Goal: Transaction & Acquisition: Purchase product/service

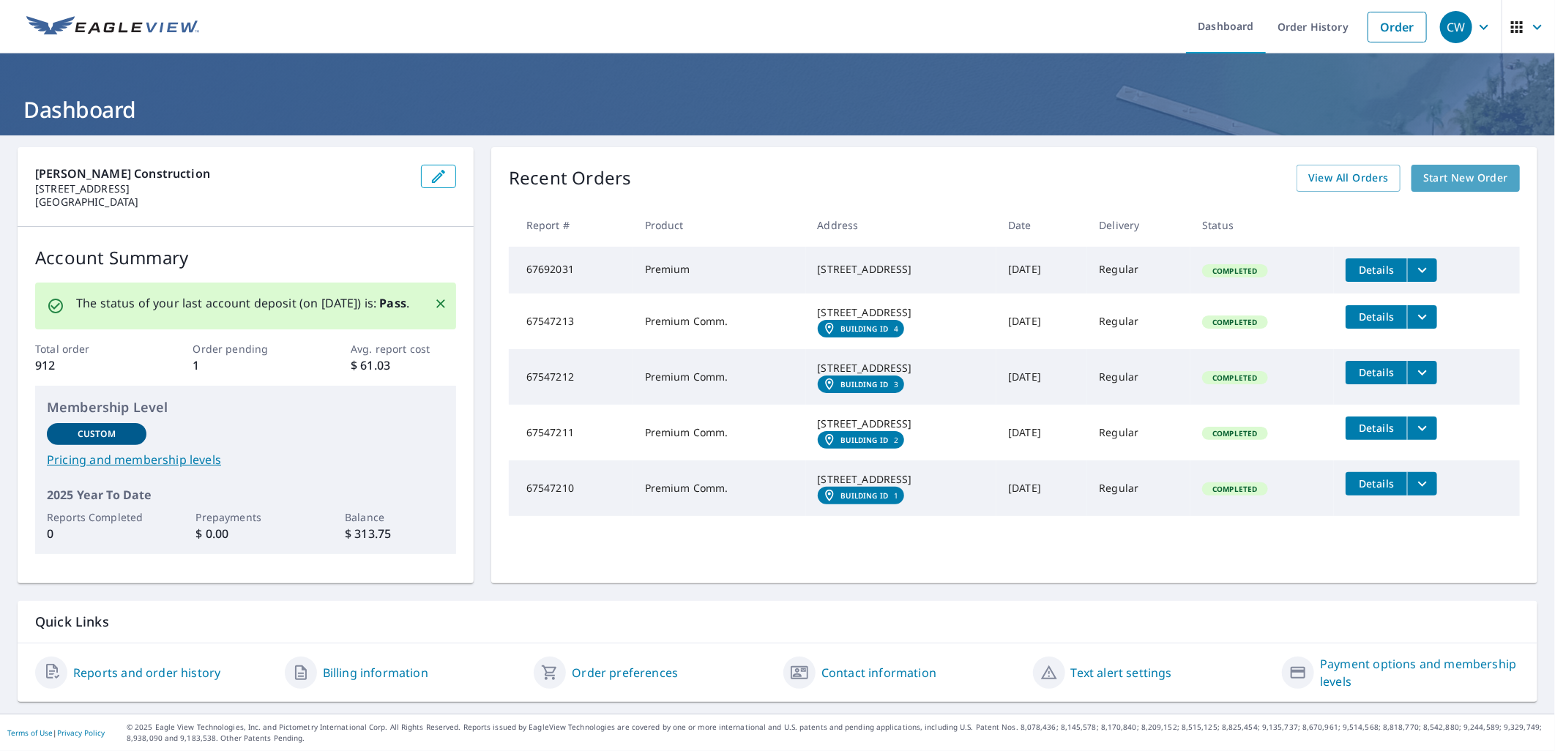
click at [1455, 169] on span "Start New Order" at bounding box center [1465, 178] width 85 height 18
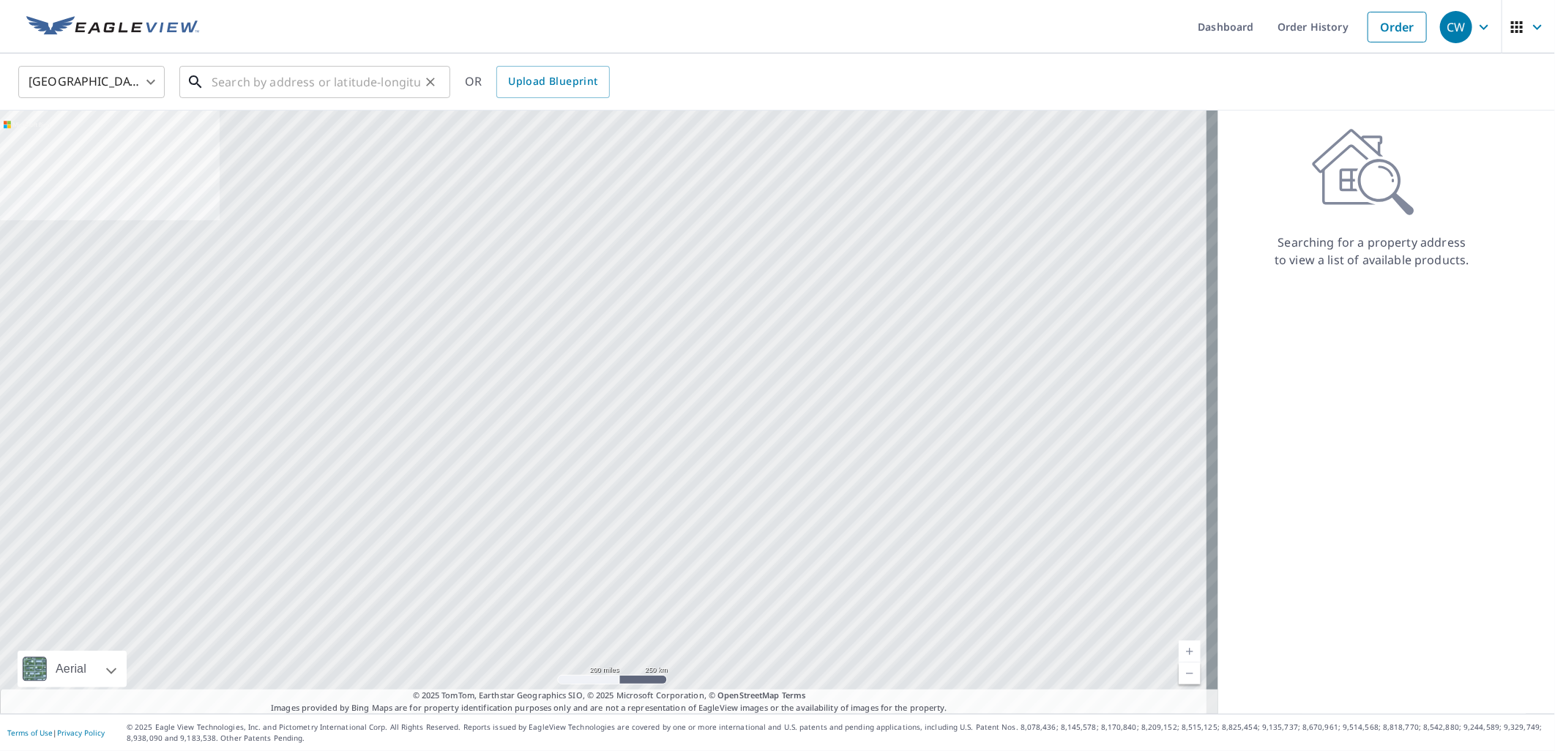
click at [340, 83] on input "text" at bounding box center [316, 81] width 209 height 41
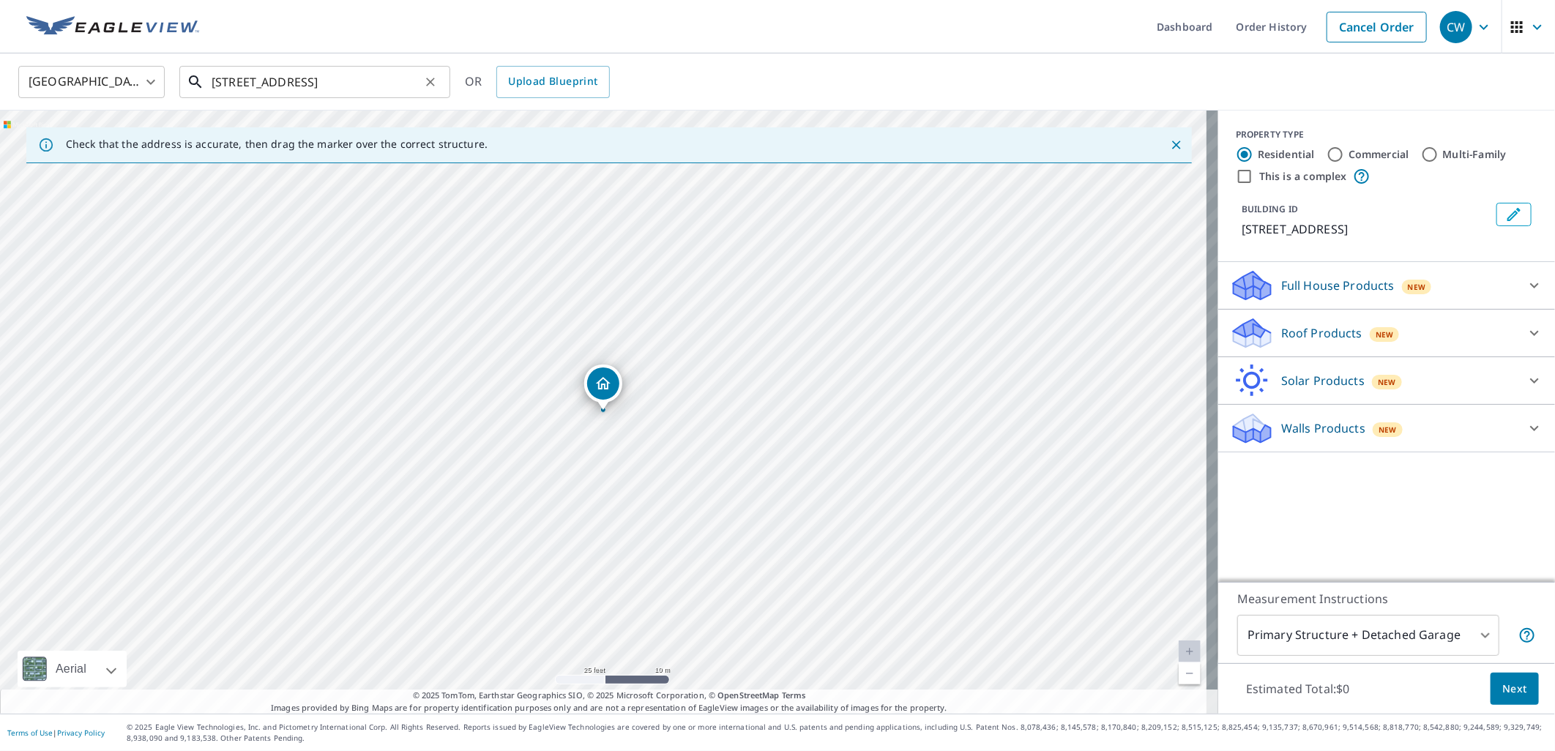
click at [311, 82] on input "[STREET_ADDRESS]" at bounding box center [316, 81] width 209 height 41
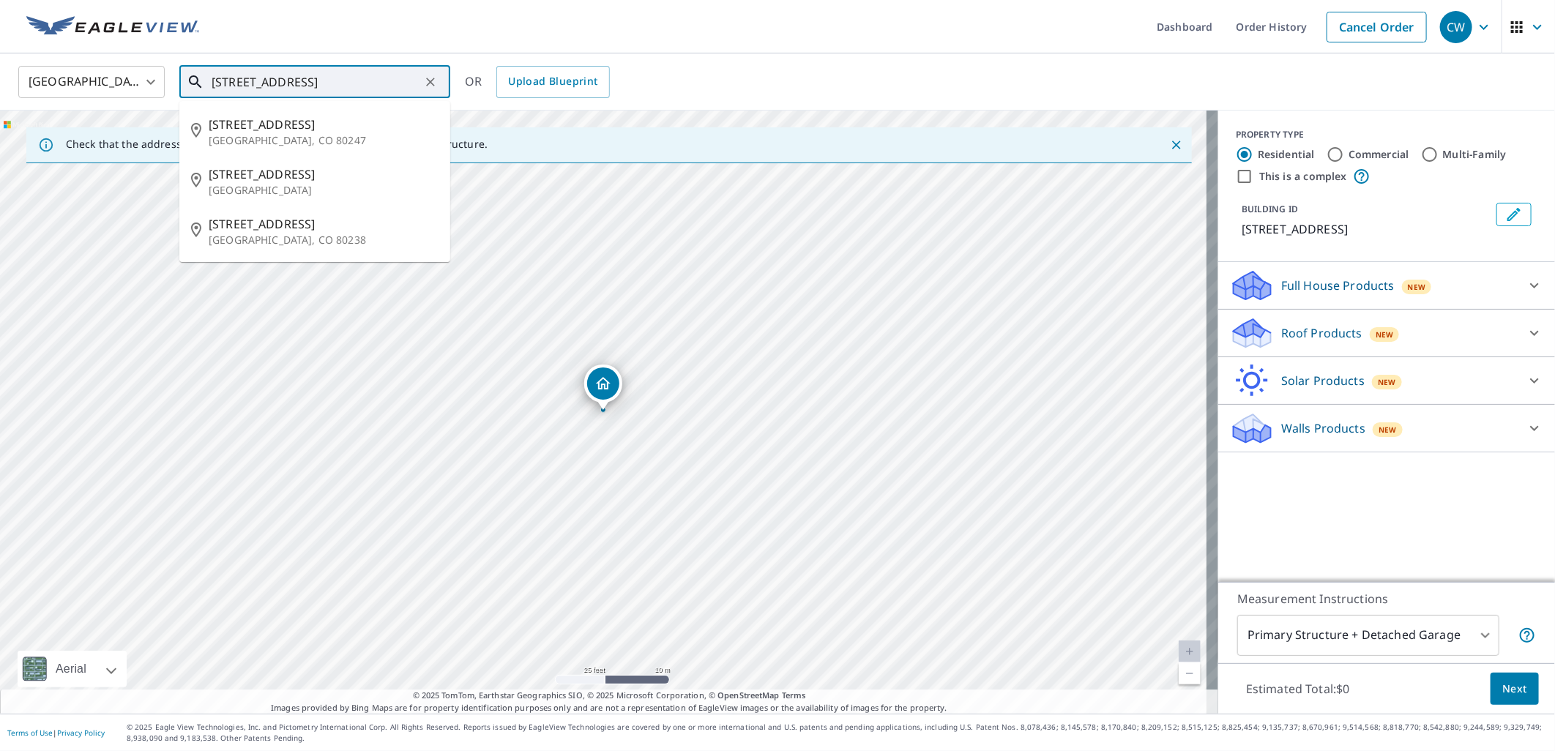
type input "[STREET_ADDRESS]"
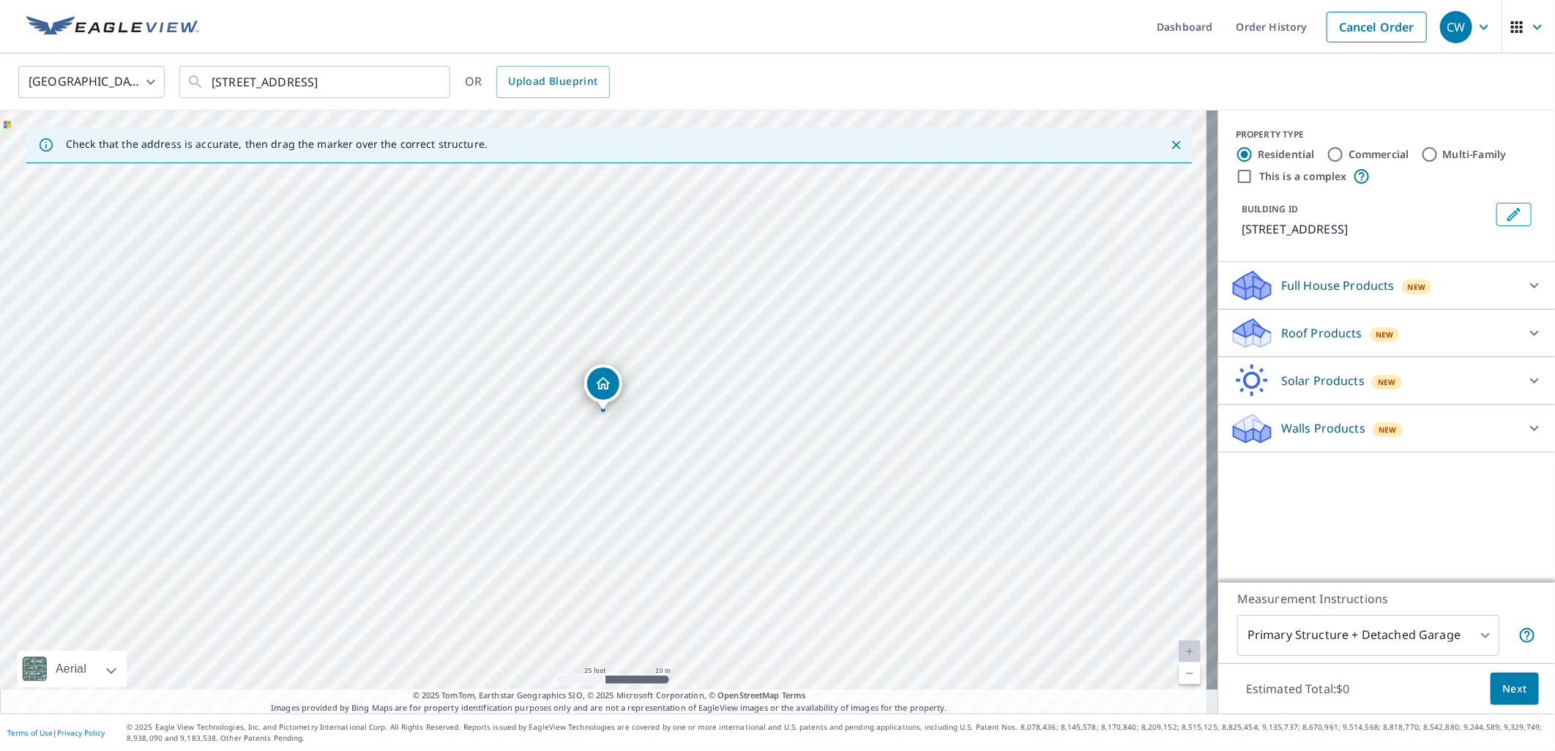
click at [1517, 346] on div at bounding box center [1534, 333] width 35 height 35
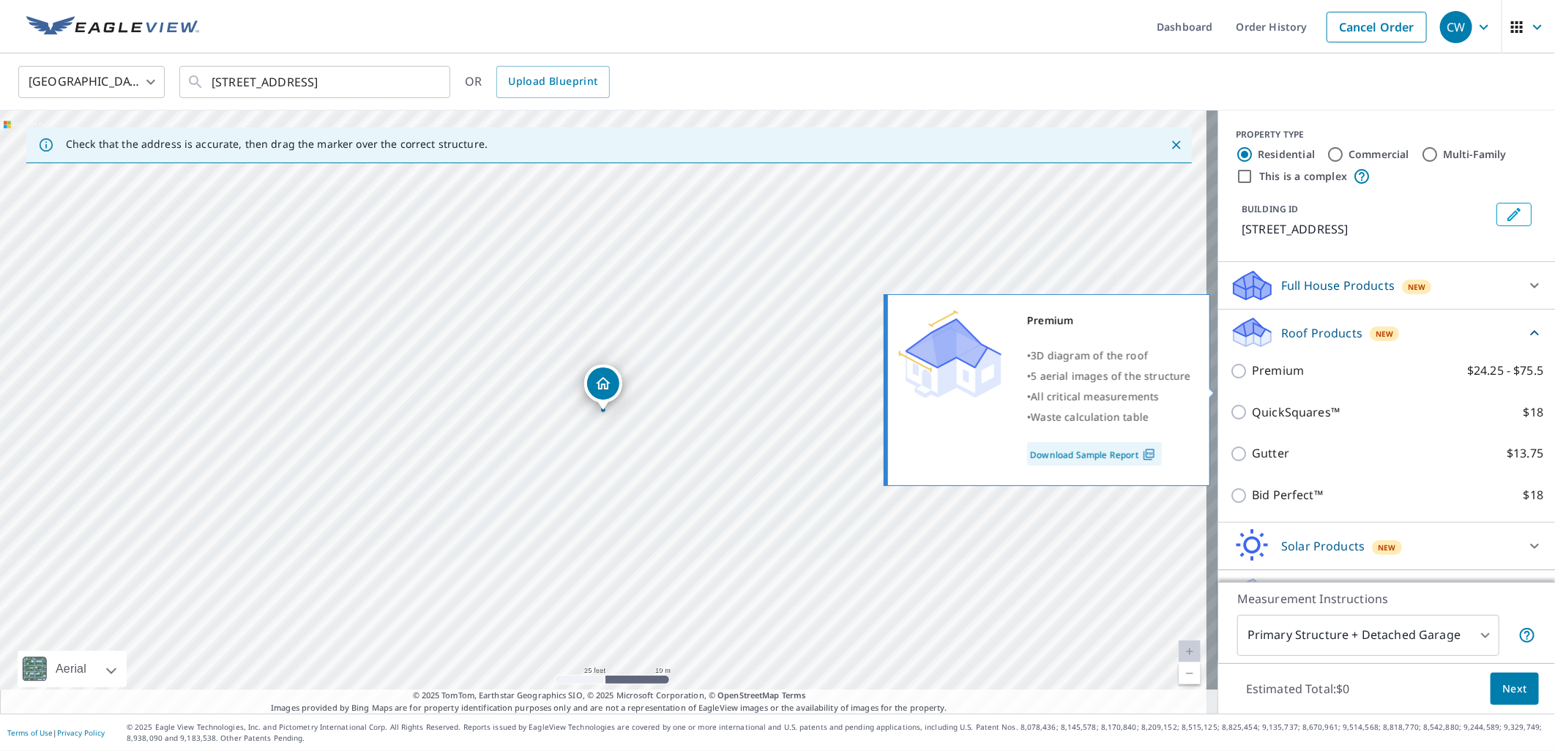
click at [1230, 380] on input "Premium $24.25 - $75.5" at bounding box center [1241, 371] width 22 height 18
checkbox input "true"
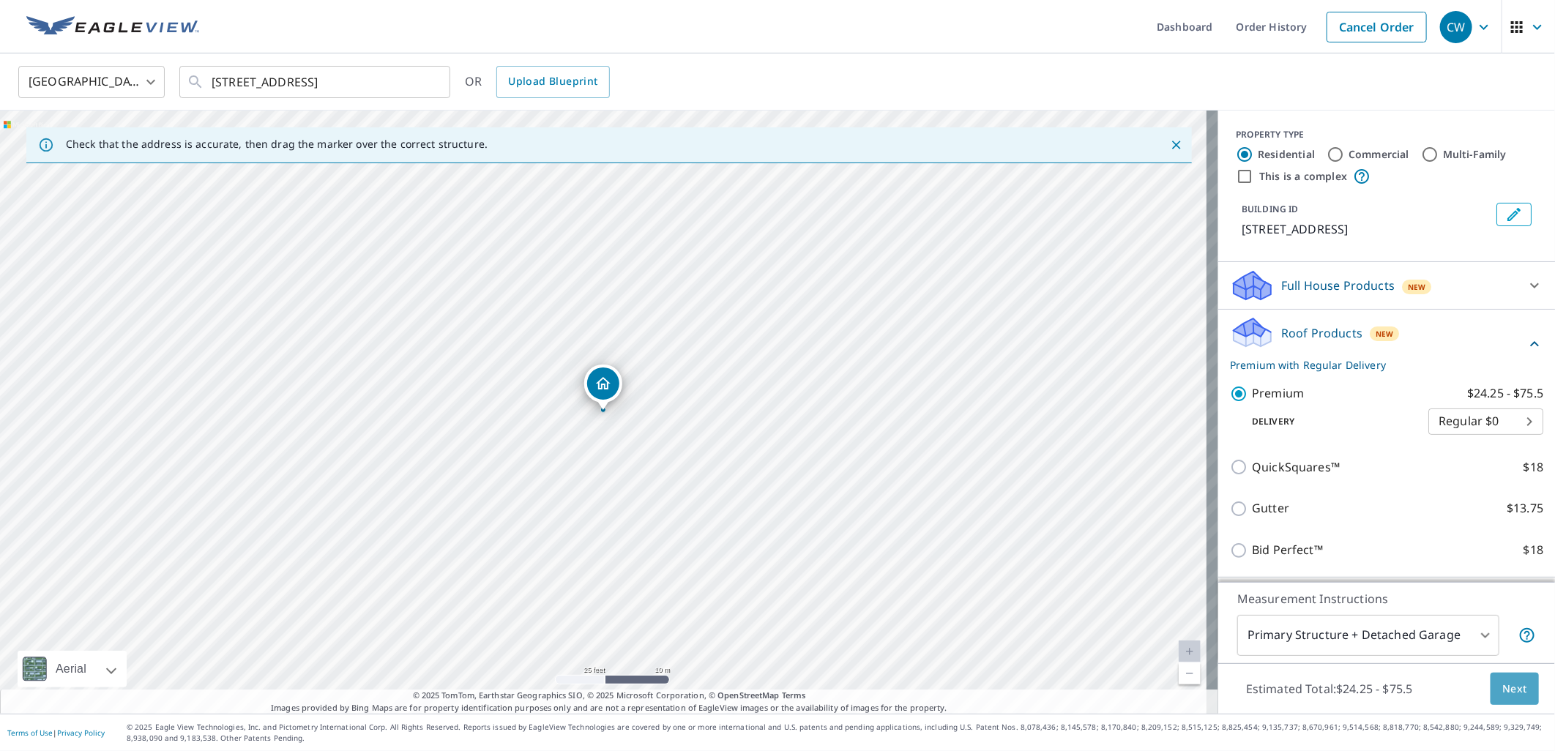
click at [1502, 691] on span "Next" at bounding box center [1514, 689] width 25 height 18
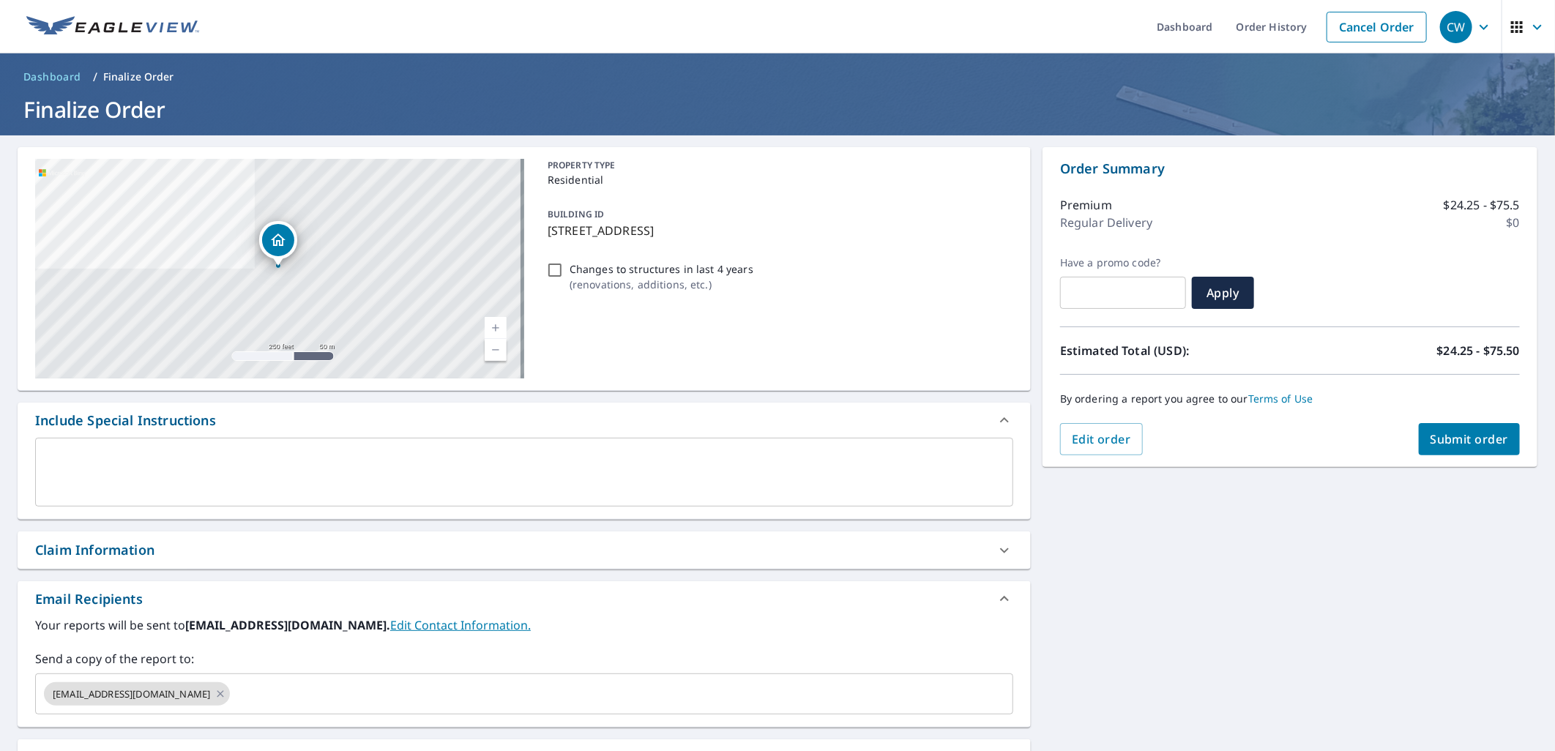
click at [1438, 438] on span "Submit order" at bounding box center [1470, 439] width 78 height 16
